Goal: Information Seeking & Learning: Learn about a topic

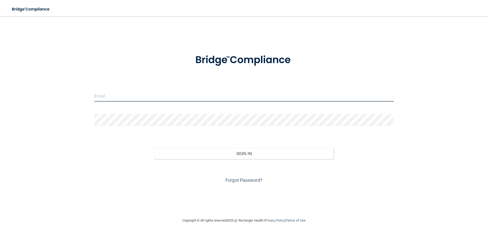
click at [186, 96] on input "email" at bounding box center [243, 95] width 299 height 11
type input "[EMAIL_ADDRESS][DOMAIN_NAME]"
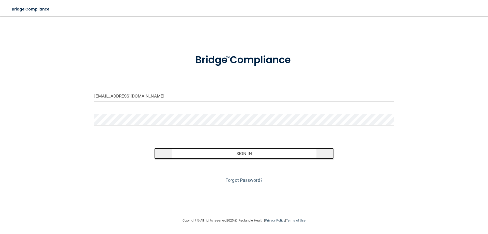
click at [229, 156] on button "Sign In" at bounding box center [244, 153] width 180 height 11
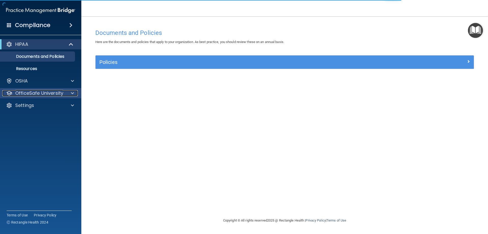
click at [40, 93] on p "OfficeSafe University" at bounding box center [39, 93] width 48 height 6
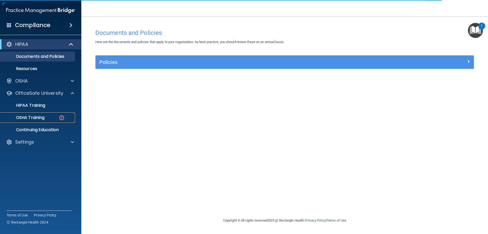
click at [42, 118] on p "OSHA Training" at bounding box center [23, 117] width 41 height 5
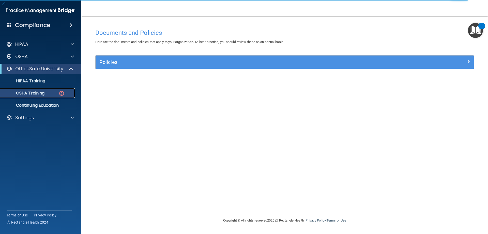
click at [30, 94] on p "OSHA Training" at bounding box center [23, 92] width 41 height 5
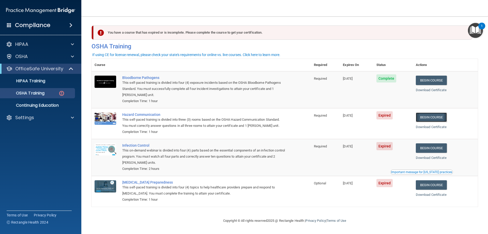
click at [427, 118] on link "Begin Course" at bounding box center [431, 116] width 31 height 9
